Goal: Find specific page/section: Find specific page/section

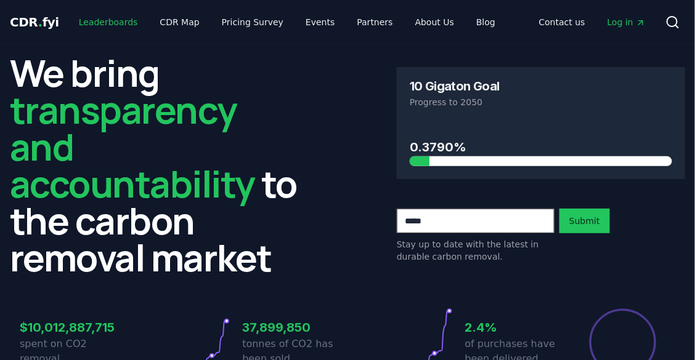
click at [110, 28] on link "Leaderboards" at bounding box center [108, 22] width 79 height 22
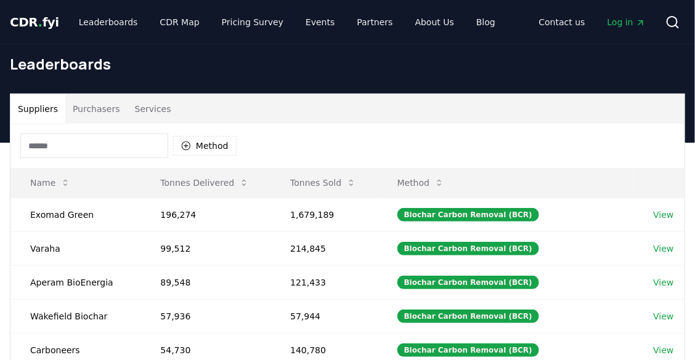
click at [523, 72] on h1 "Leaderboards" at bounding box center [347, 64] width 675 height 20
drag, startPoint x: 648, startPoint y: 1, endPoint x: 460, endPoint y: 138, distance: 232.5
click at [460, 138] on div "Method" at bounding box center [347, 146] width 674 height 44
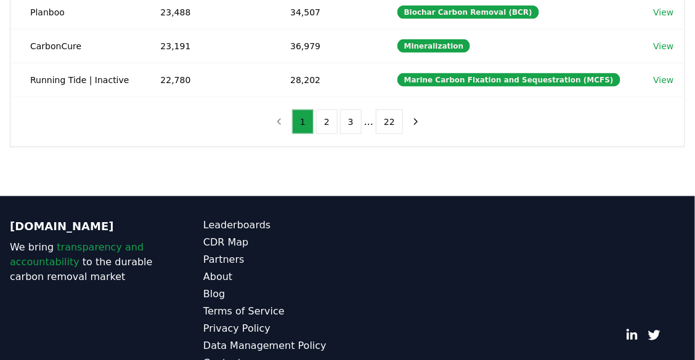
scroll to position [466, 0]
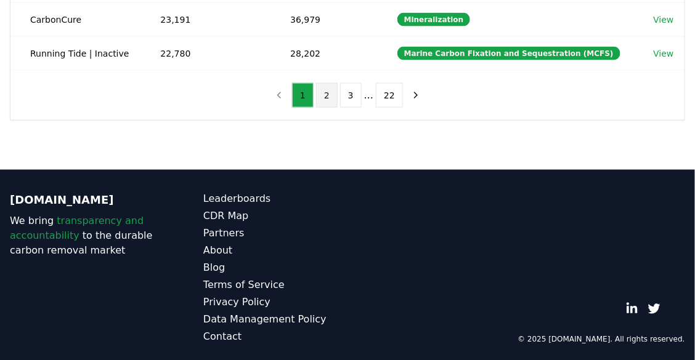
click at [324, 94] on button "2" at bounding box center [327, 95] width 22 height 25
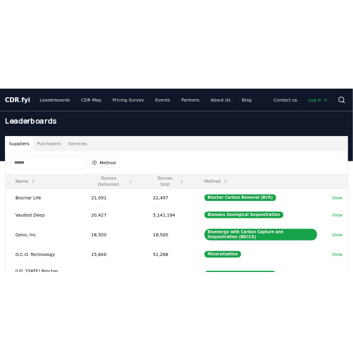
scroll to position [12, 0]
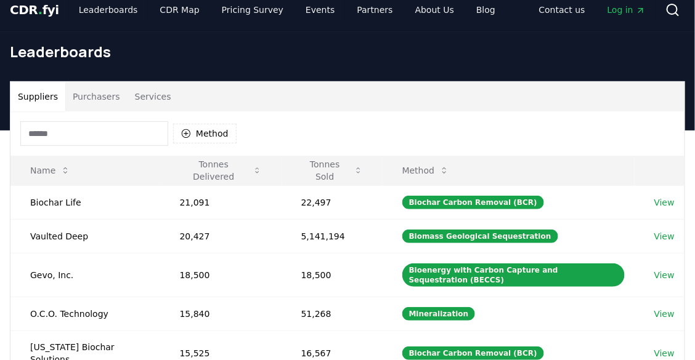
click at [416, 133] on div "Method" at bounding box center [347, 134] width 674 height 44
click at [415, 131] on div "Method" at bounding box center [347, 134] width 674 height 44
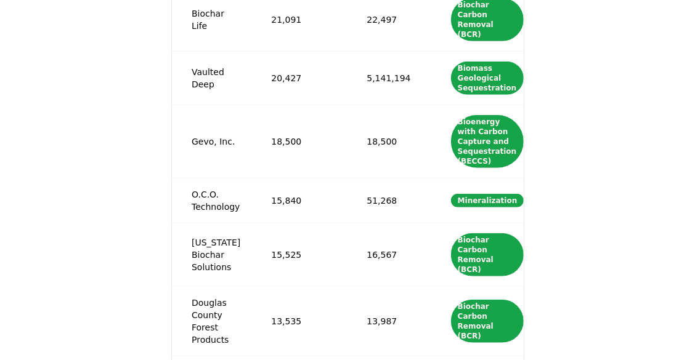
scroll to position [213, 0]
